Goal: Information Seeking & Learning: Find specific page/section

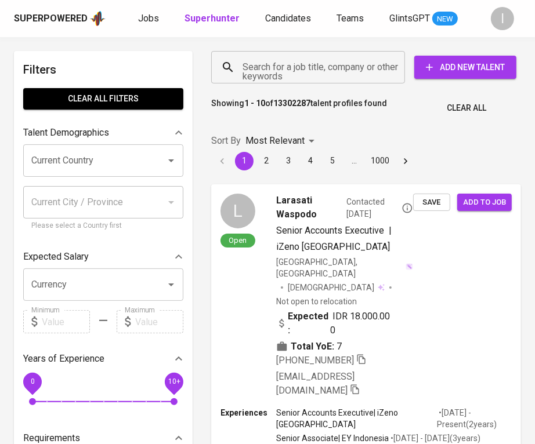
click at [337, 74] on input "Search for a job title, company or other keywords" at bounding box center [311, 67] width 143 height 22
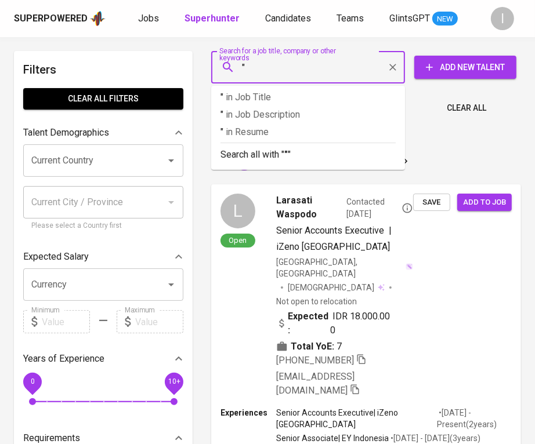
paste input "Ricky Iramoty"
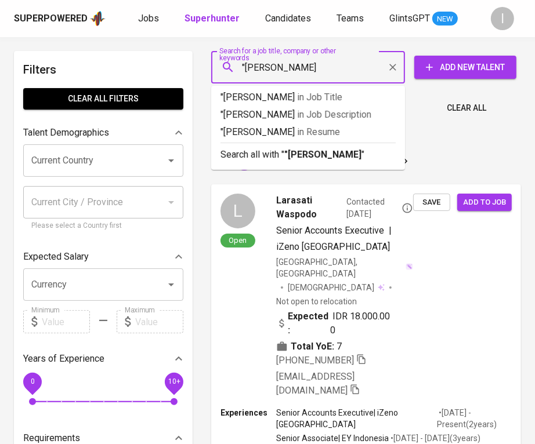
type input ""Ricky Iramoty""
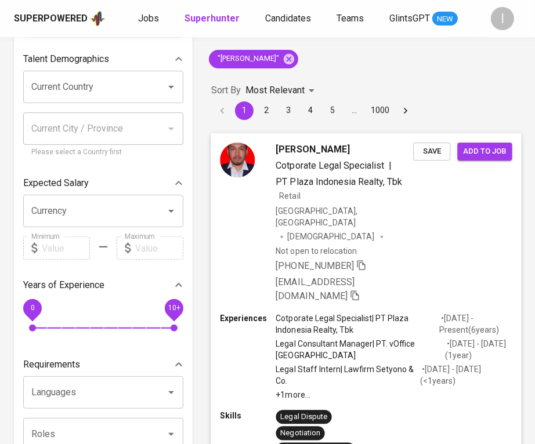
scroll to position [84, 0]
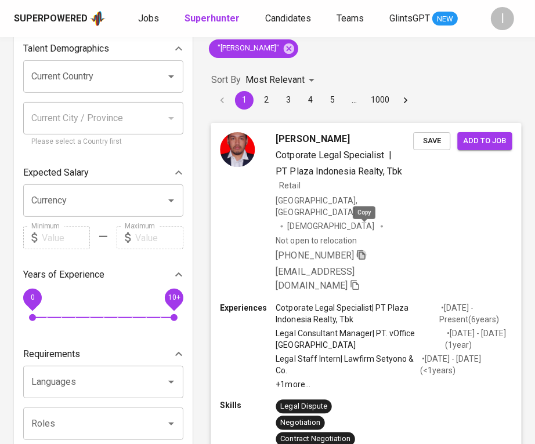
click at [366, 249] on icon "button" at bounding box center [361, 254] width 10 height 10
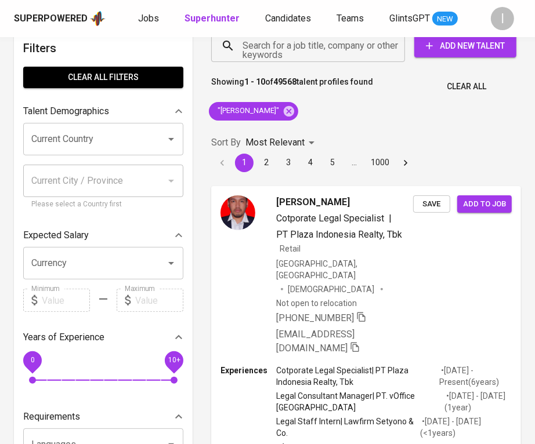
scroll to position [0, 0]
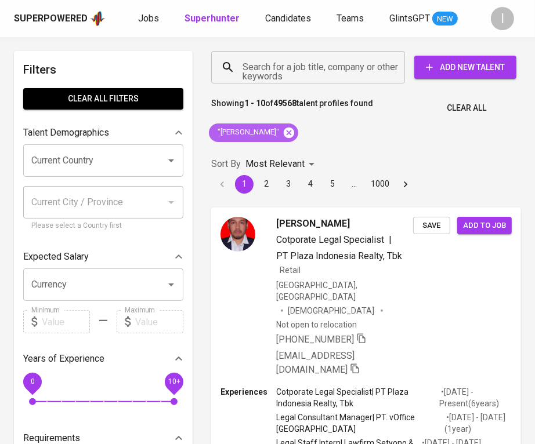
click at [284, 135] on icon at bounding box center [289, 132] width 10 height 10
click at [334, 62] on input "Search for a job title, company or other keywords" at bounding box center [311, 67] width 143 height 22
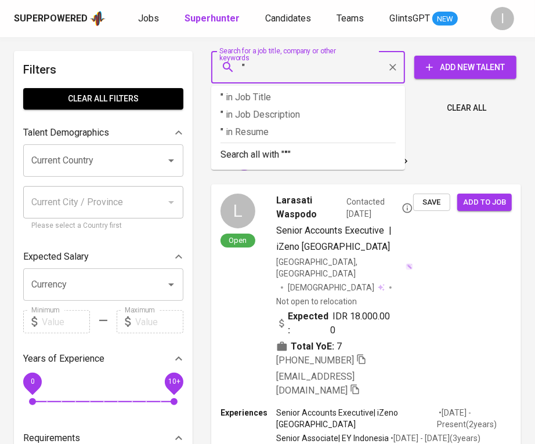
paste input "Pungkook Indonesia One Subang"
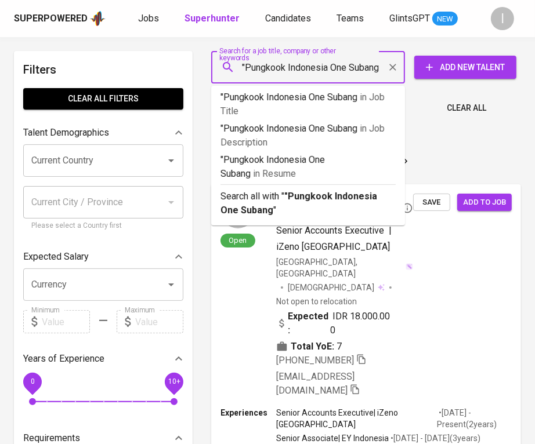
type input ""Pungkook Indonesia One Subang""
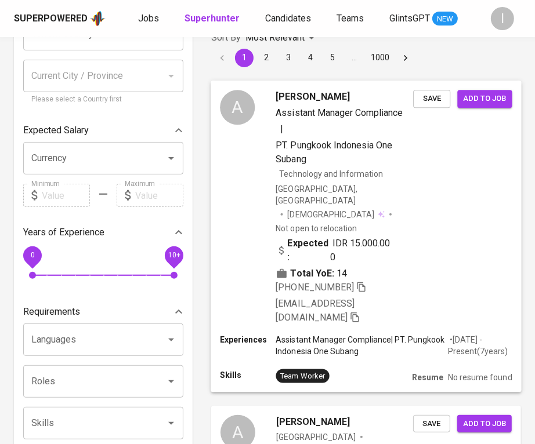
scroll to position [137, 0]
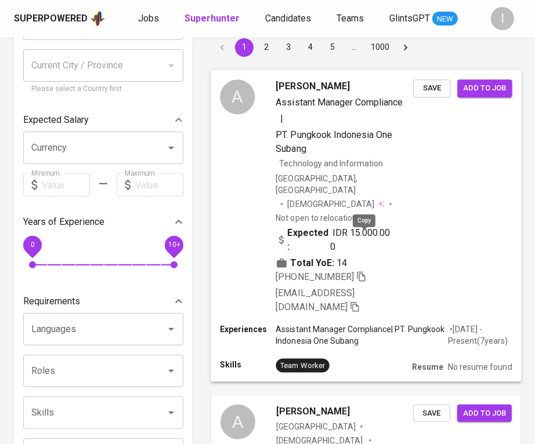
click at [365, 272] on icon "button" at bounding box center [361, 277] width 8 height 10
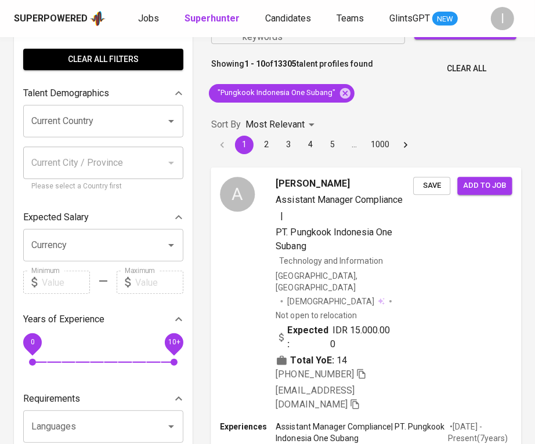
scroll to position [0, 0]
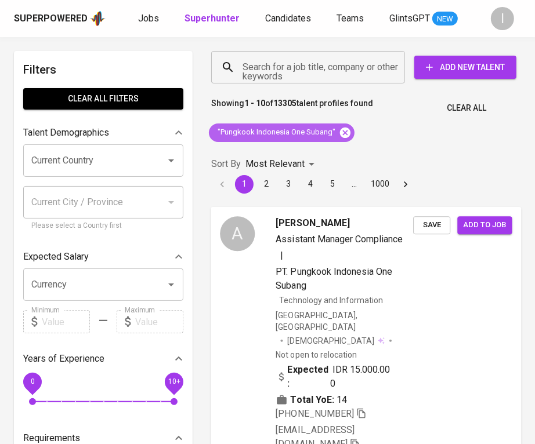
click at [345, 131] on icon at bounding box center [345, 132] width 13 height 13
click at [338, 75] on input "Search for a job title, company or other keywords" at bounding box center [311, 67] width 143 height 22
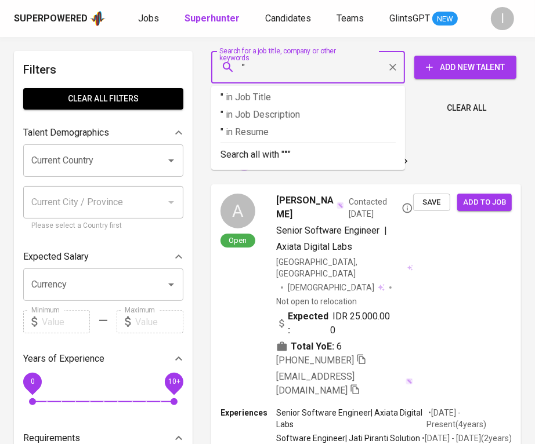
paste input "Ulive Academy"
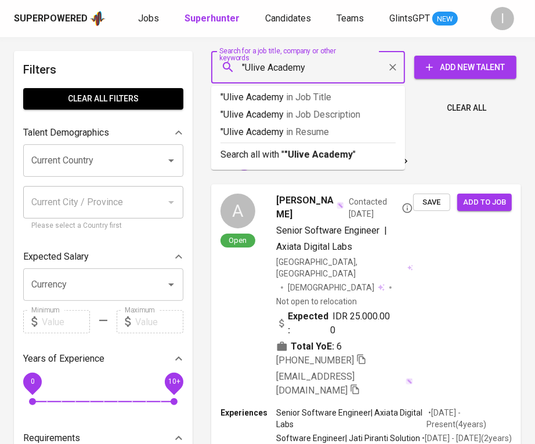
type input ""Ulive Academy""
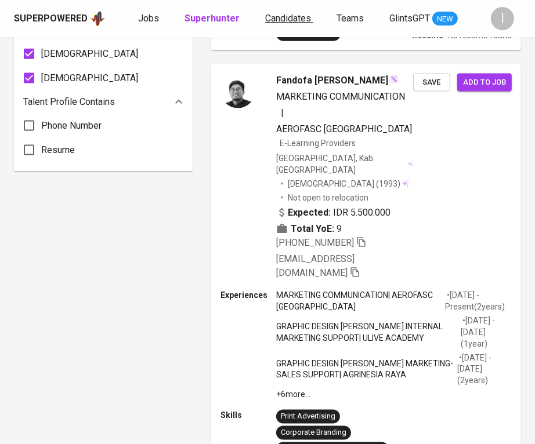
scroll to position [1237, 0]
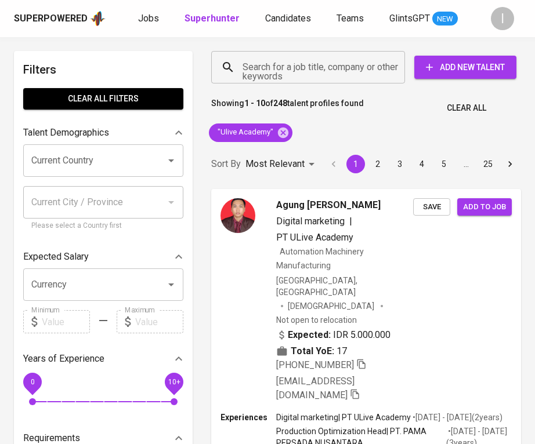
scroll to position [1237, 0]
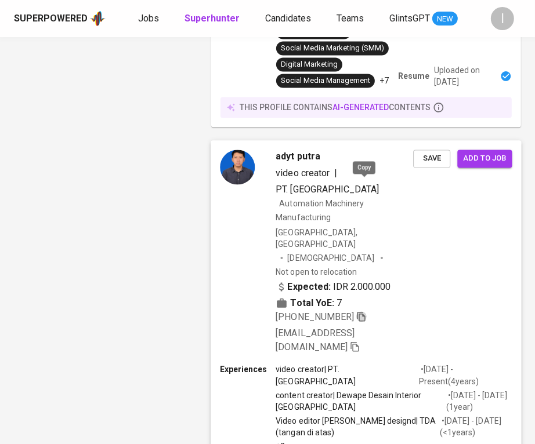
click at [366, 312] on icon "button" at bounding box center [361, 317] width 10 height 10
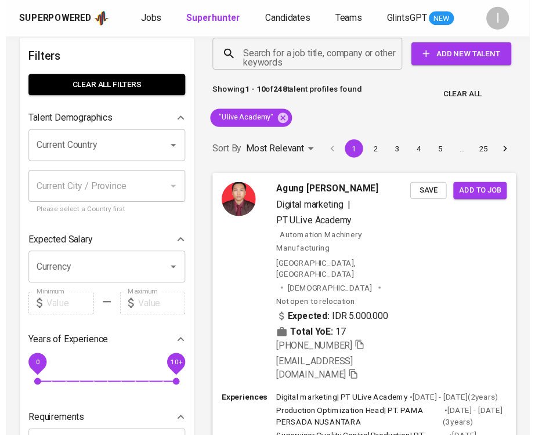
scroll to position [0, 0]
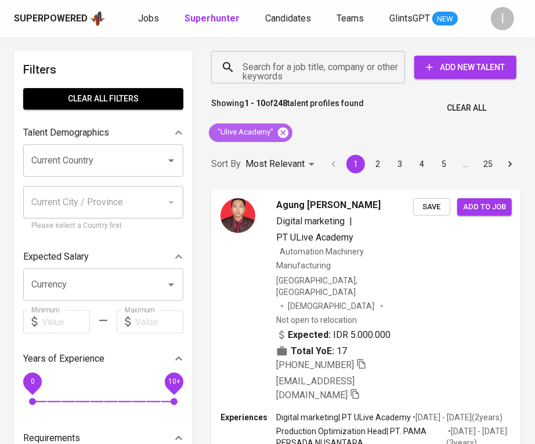
click at [283, 134] on icon at bounding box center [283, 132] width 10 height 10
click at [302, 52] on div "Search for a job title, company or other keywords" at bounding box center [308, 67] width 194 height 32
click at [299, 66] on input "Search for a job title, company or other keywords" at bounding box center [311, 67] width 143 height 22
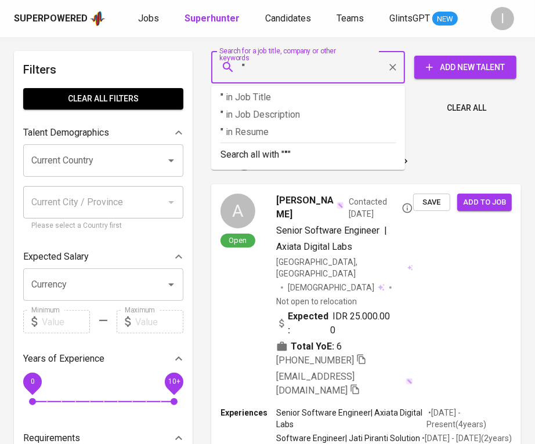
paste input "Lautan Mitra Kreasi"
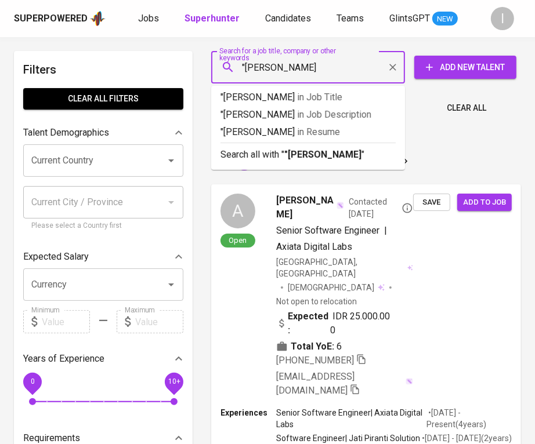
type input ""Lautan Mitra Kreasi""
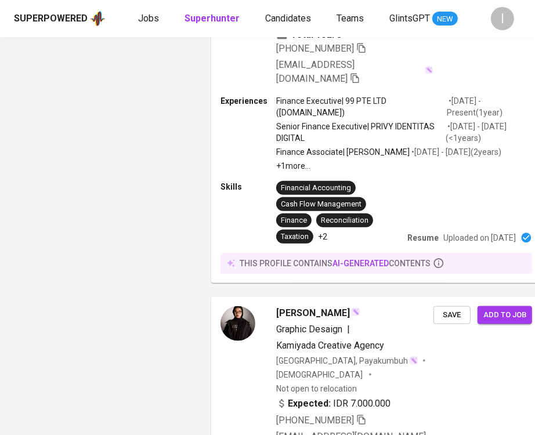
scroll to position [132, 0]
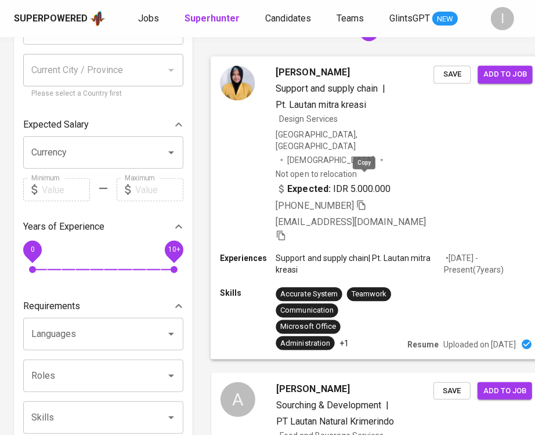
click at [364, 200] on icon "button" at bounding box center [361, 205] width 8 height 10
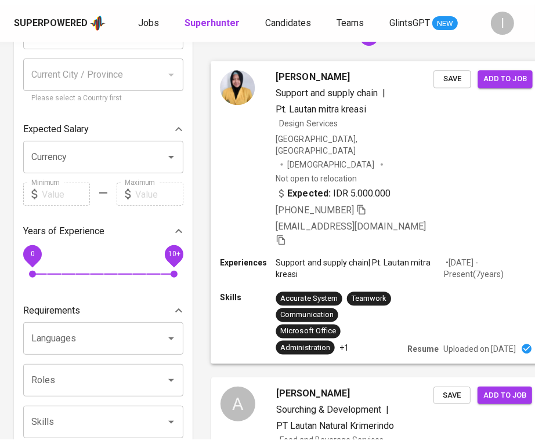
scroll to position [0, 0]
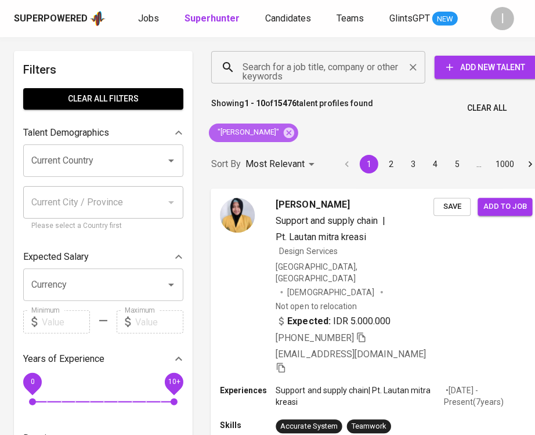
drag, startPoint x: 299, startPoint y: 133, endPoint x: 332, endPoint y: 68, distance: 73.2
click at [295, 133] on icon at bounding box center [289, 132] width 13 height 13
click at [332, 68] on input "Search for a job title, company or other keywords" at bounding box center [321, 67] width 163 height 22
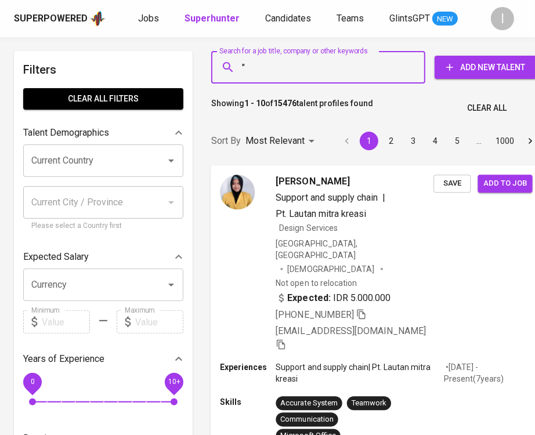
paste input "Brighton HUB PIK"
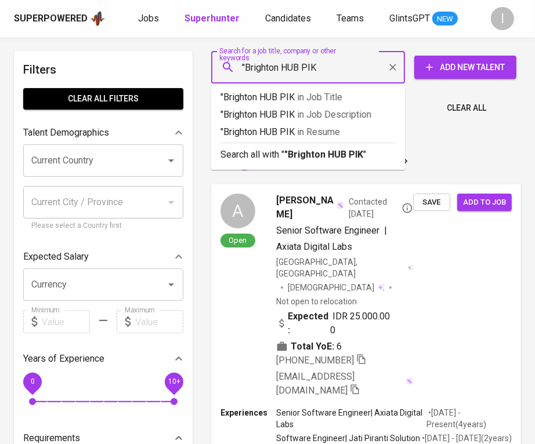
type input ""Brighton HUB PIK""
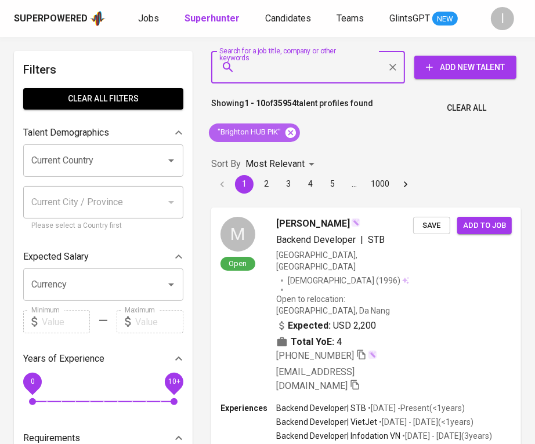
drag, startPoint x: 295, startPoint y: 133, endPoint x: 306, endPoint y: 76, distance: 58.4
click at [295, 133] on icon at bounding box center [290, 132] width 10 height 10
click at [302, 66] on input "Search for a job title, company or other keywords" at bounding box center [311, 67] width 143 height 22
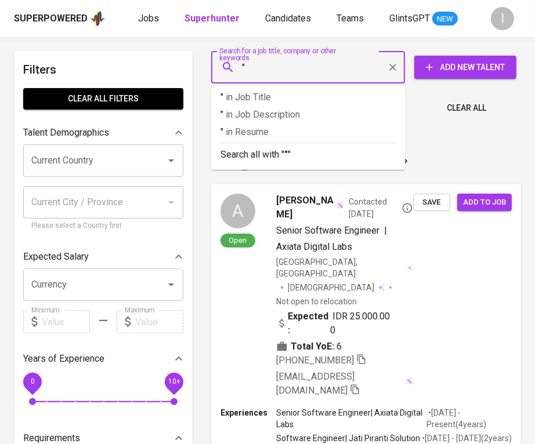
paste input "PT Nobel Strategi Indonesia"
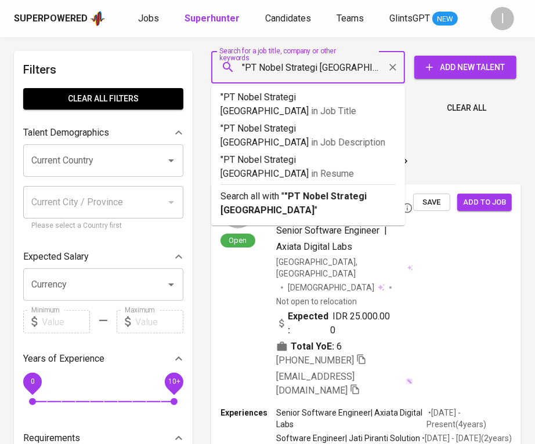
click at [258, 66] on input ""PT Nobel Strategi Indonesia" at bounding box center [311, 67] width 143 height 22
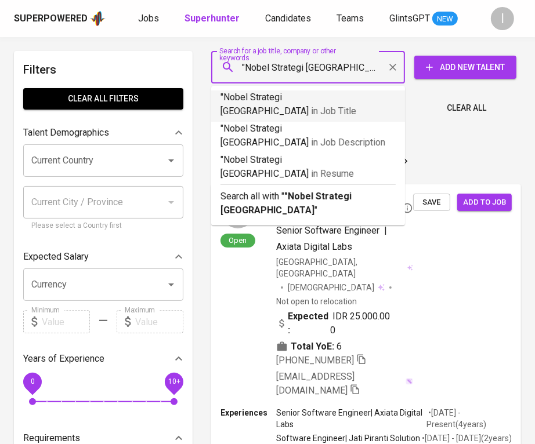
click at [343, 61] on input ""Nobel Strategi Indonesia" at bounding box center [311, 67] width 143 height 22
click at [360, 70] on input ""Nobel Strategi Indonesia" at bounding box center [311, 67] width 143 height 22
type input ""Nobel Strategi Indonesia""
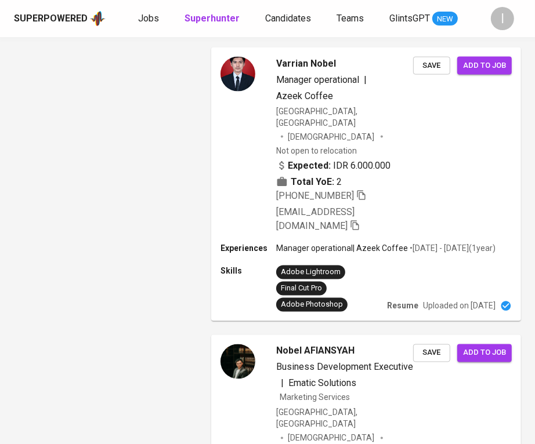
scroll to position [541, 0]
